Goal: Task Accomplishment & Management: Manage account settings

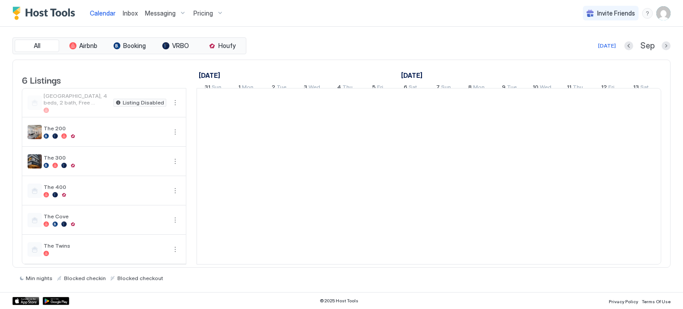
scroll to position [0, 494]
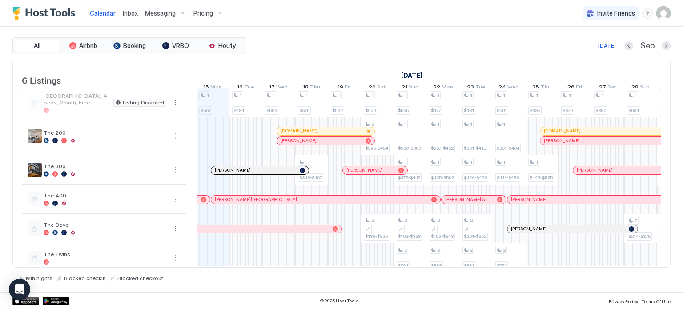
click at [665, 18] on img "User profile" at bounding box center [663, 13] width 14 height 14
click at [607, 48] on div "Settings" at bounding box center [613, 50] width 113 height 16
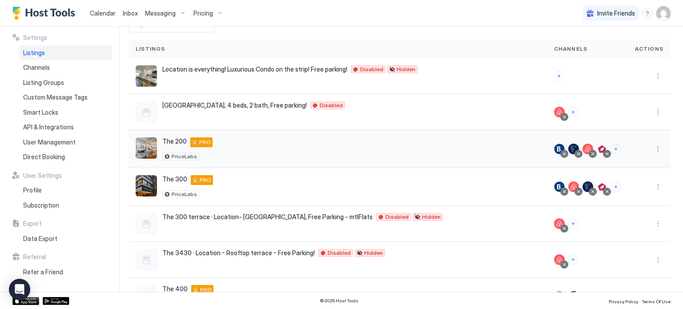
scroll to position [95, 0]
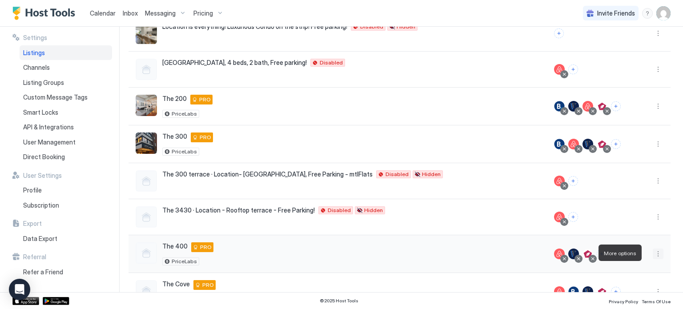
click at [652, 250] on button "More options" at bounding box center [657, 253] width 11 height 11
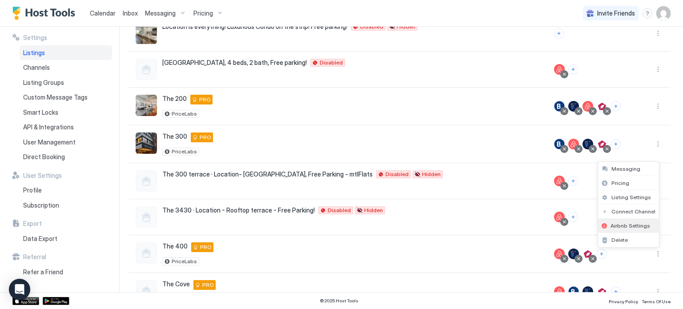
click at [637, 225] on span "Airbnb Settings" at bounding box center [630, 225] width 40 height 7
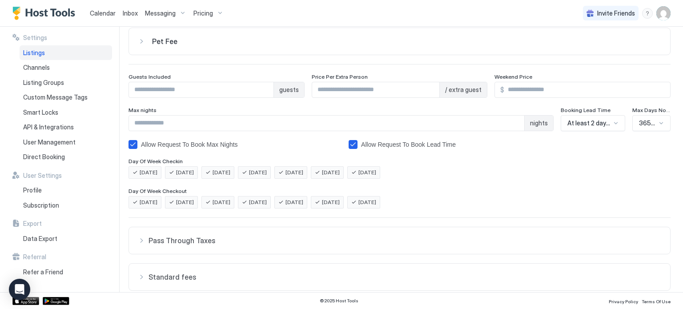
scroll to position [180, 0]
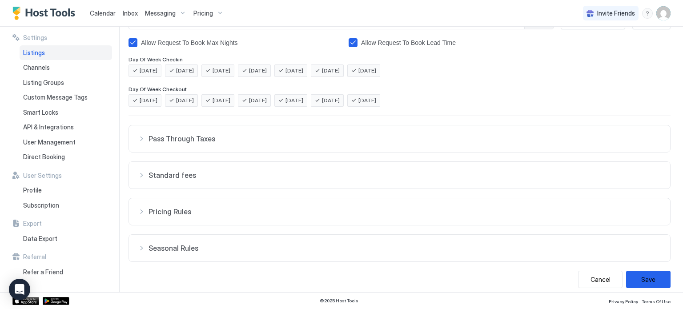
click at [312, 176] on span "Standard fees" at bounding box center [404, 175] width 512 height 9
